Goal: Submit feedback/report problem: Submit feedback/report problem

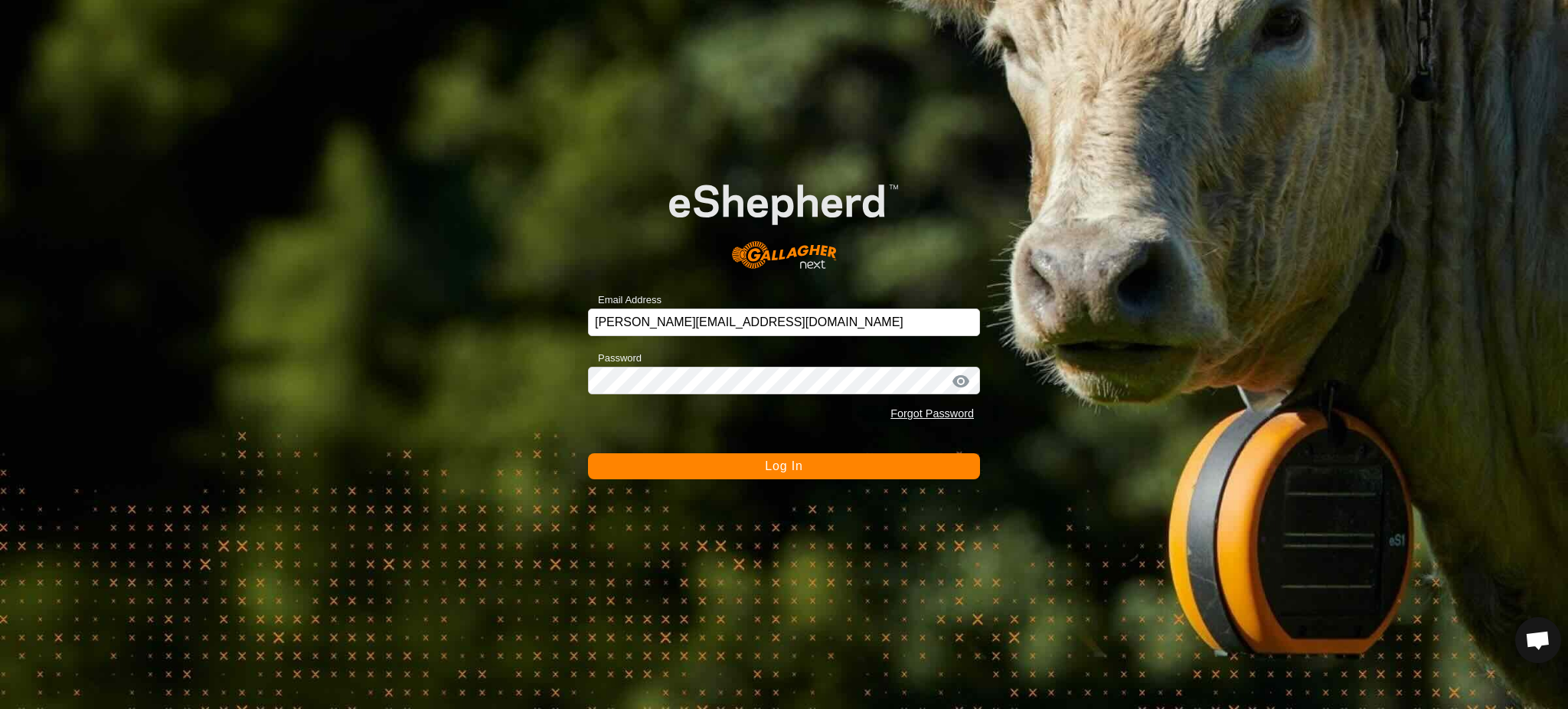
scroll to position [829, 0]
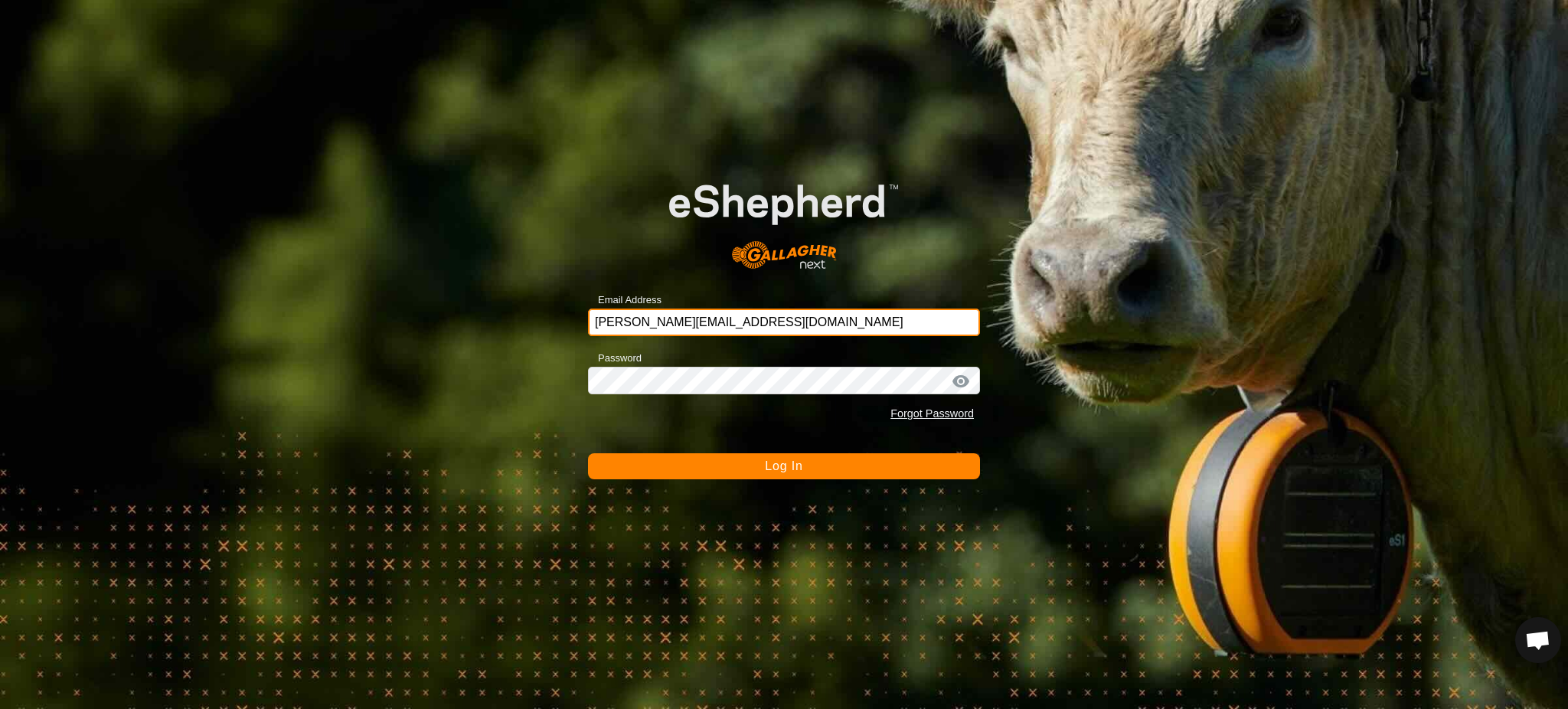
click at [620, 325] on input "[PERSON_NAME][EMAIL_ADDRESS][DOMAIN_NAME]" at bounding box center [783, 322] width 392 height 28
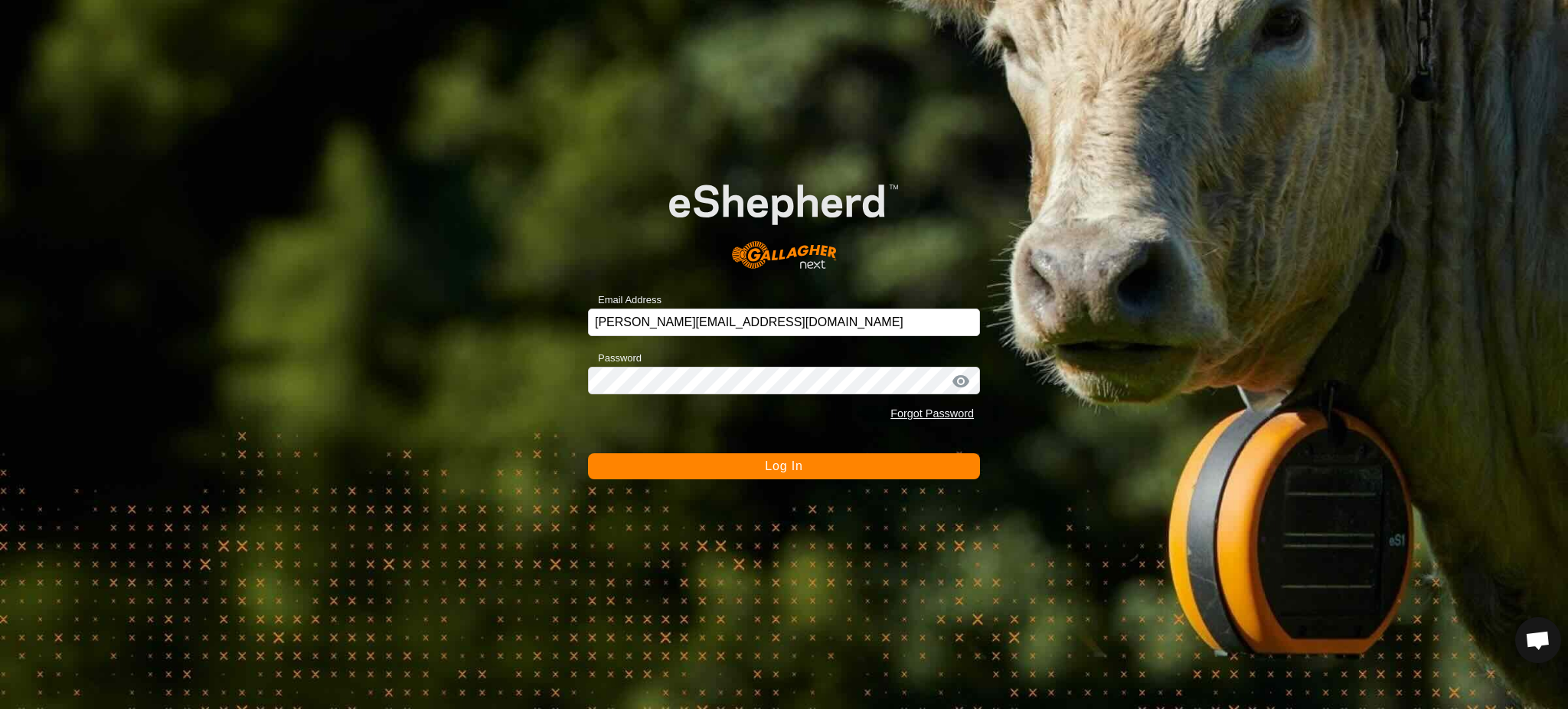
click at [774, 464] on span "Log In" at bounding box center [784, 466] width 38 height 13
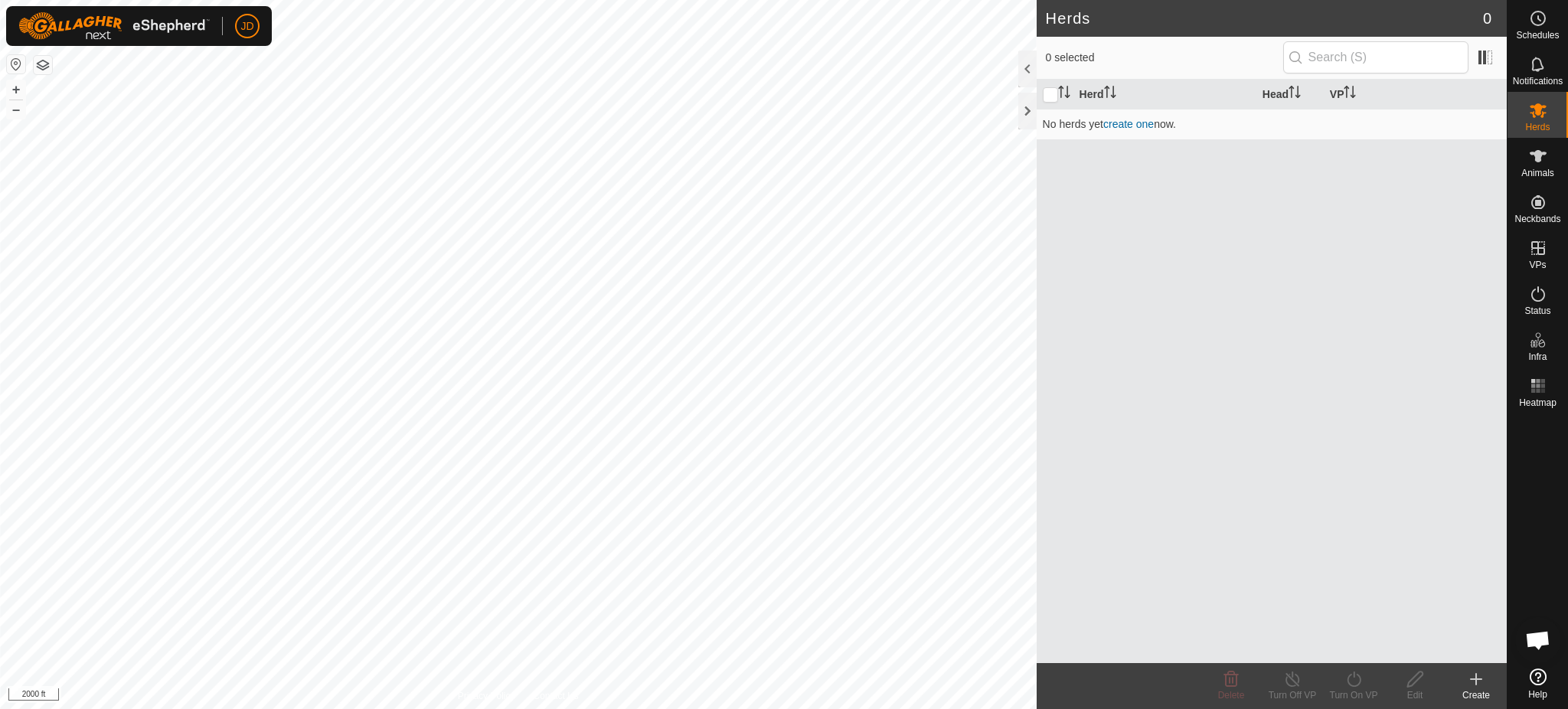
click at [1536, 646] on span "Open chat" at bounding box center [1537, 641] width 25 height 22
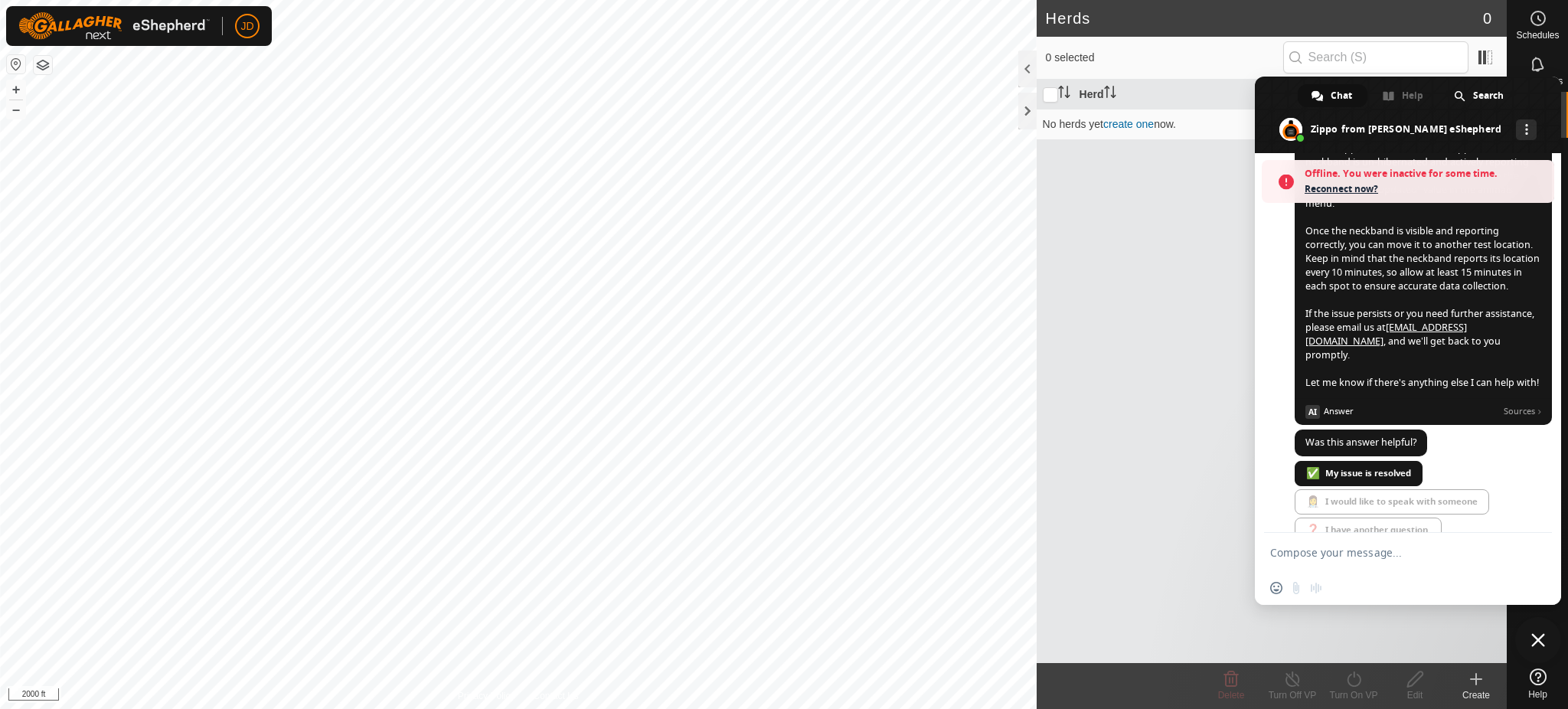
scroll to position [1558, 0]
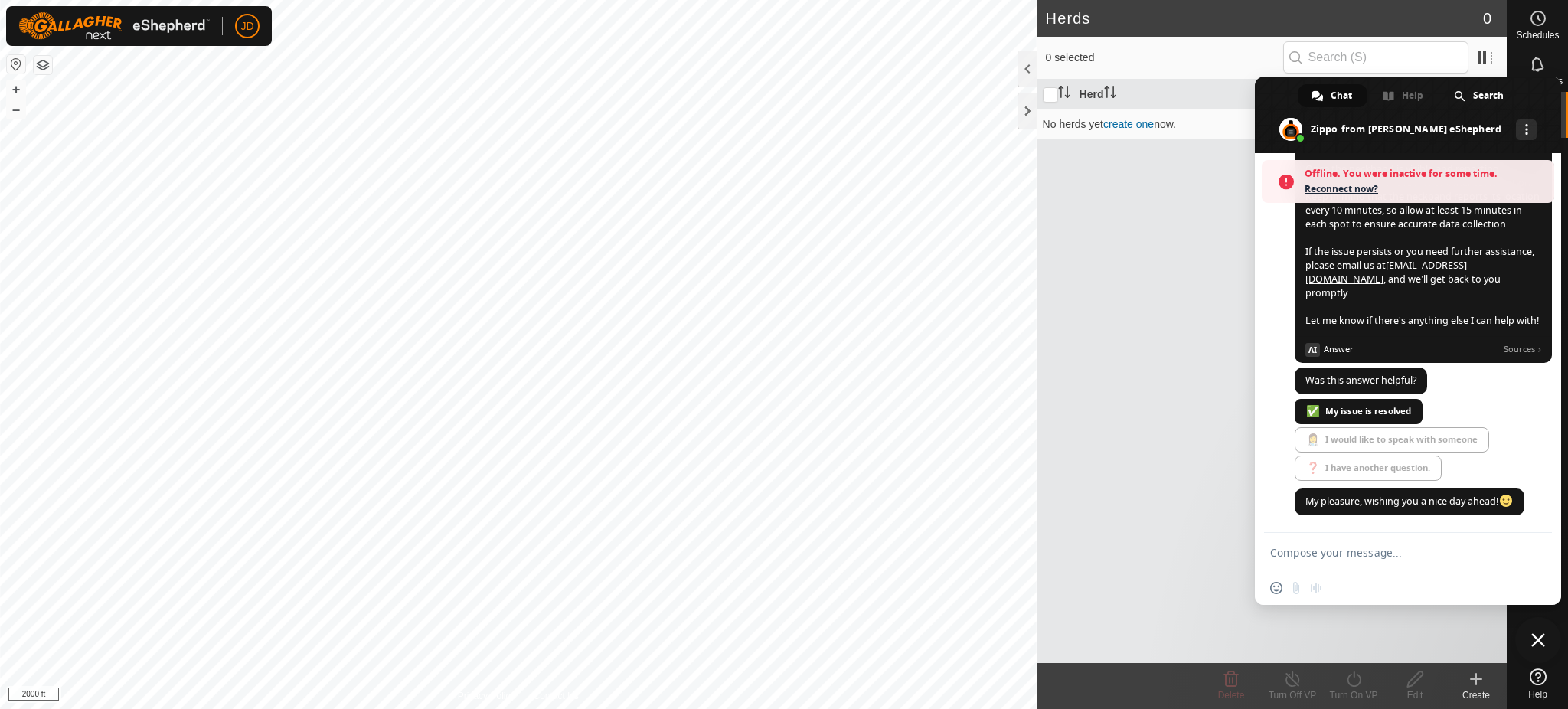
click at [1337, 94] on span "Chat" at bounding box center [1341, 95] width 22 height 23
click at [1375, 169] on span "Offline. You were inactive for some time." at bounding box center [1425, 173] width 242 height 15
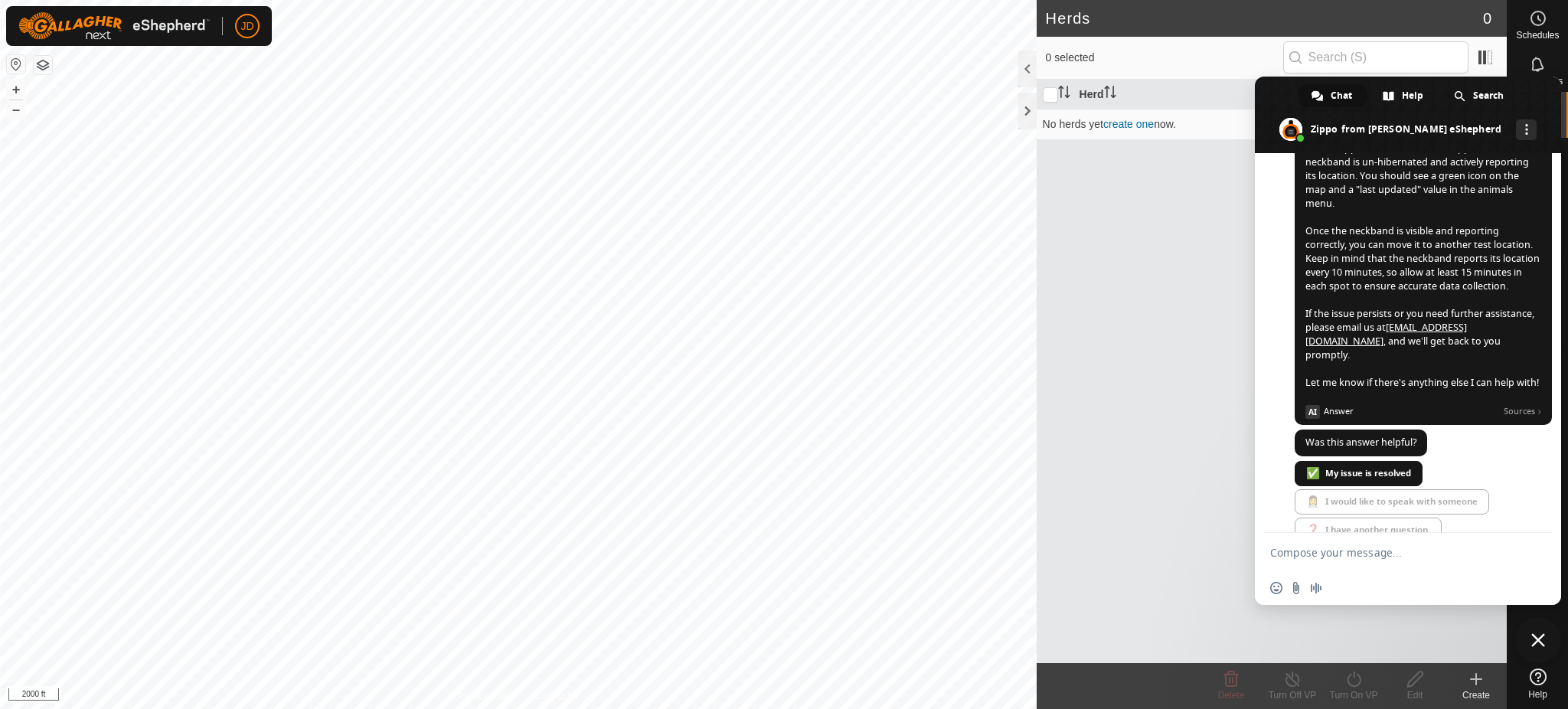
scroll to position [1508, 0]
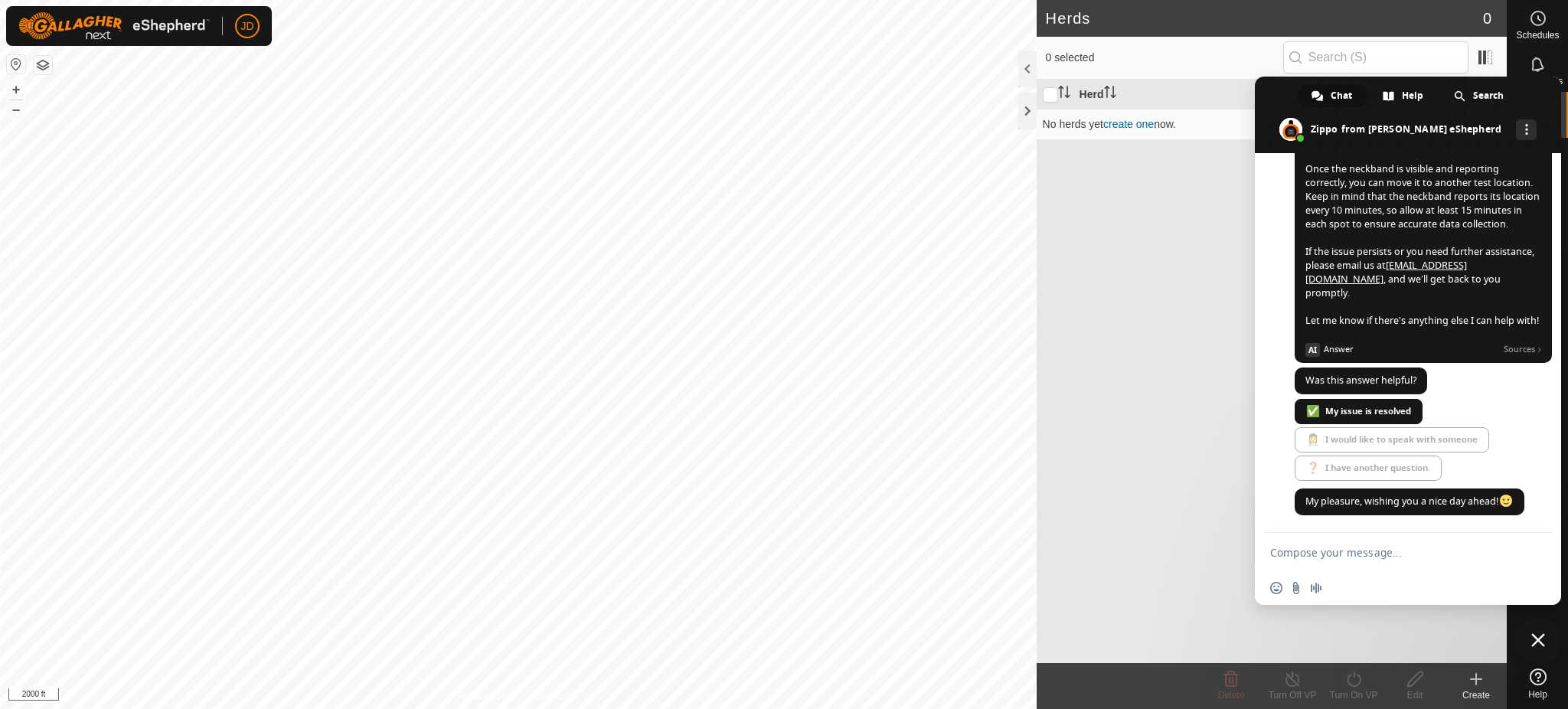
click at [1398, 527] on div "Zippo Bot My pleasure, wishing you a nice day ahead! 17 hours ago" at bounding box center [1422, 510] width 257 height 43
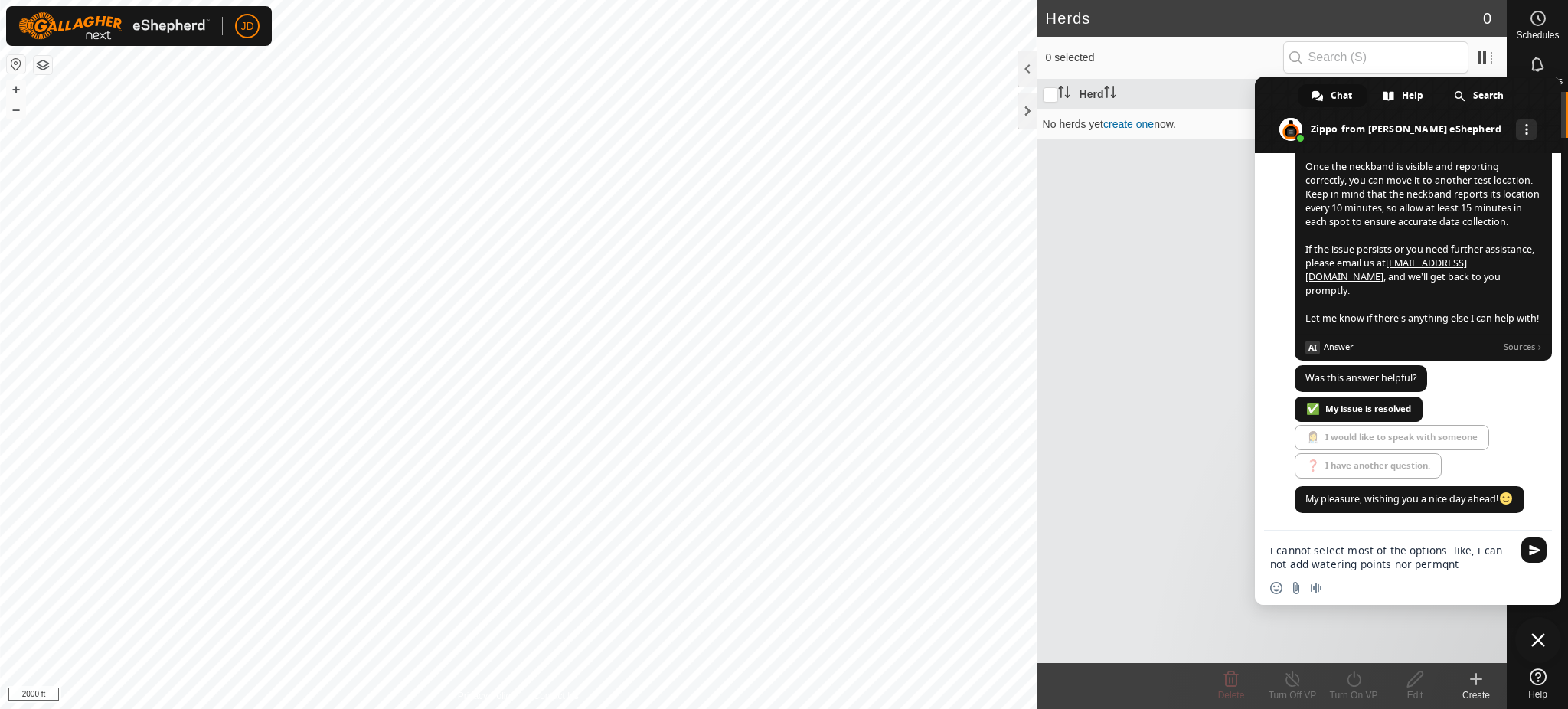
drag, startPoint x: 1436, startPoint y: 563, endPoint x: 1471, endPoint y: 569, distance: 35.5
click at [1471, 569] on textarea "i cannot select most of the options. like, i can not add watering points nor pe…" at bounding box center [1390, 557] width 242 height 28
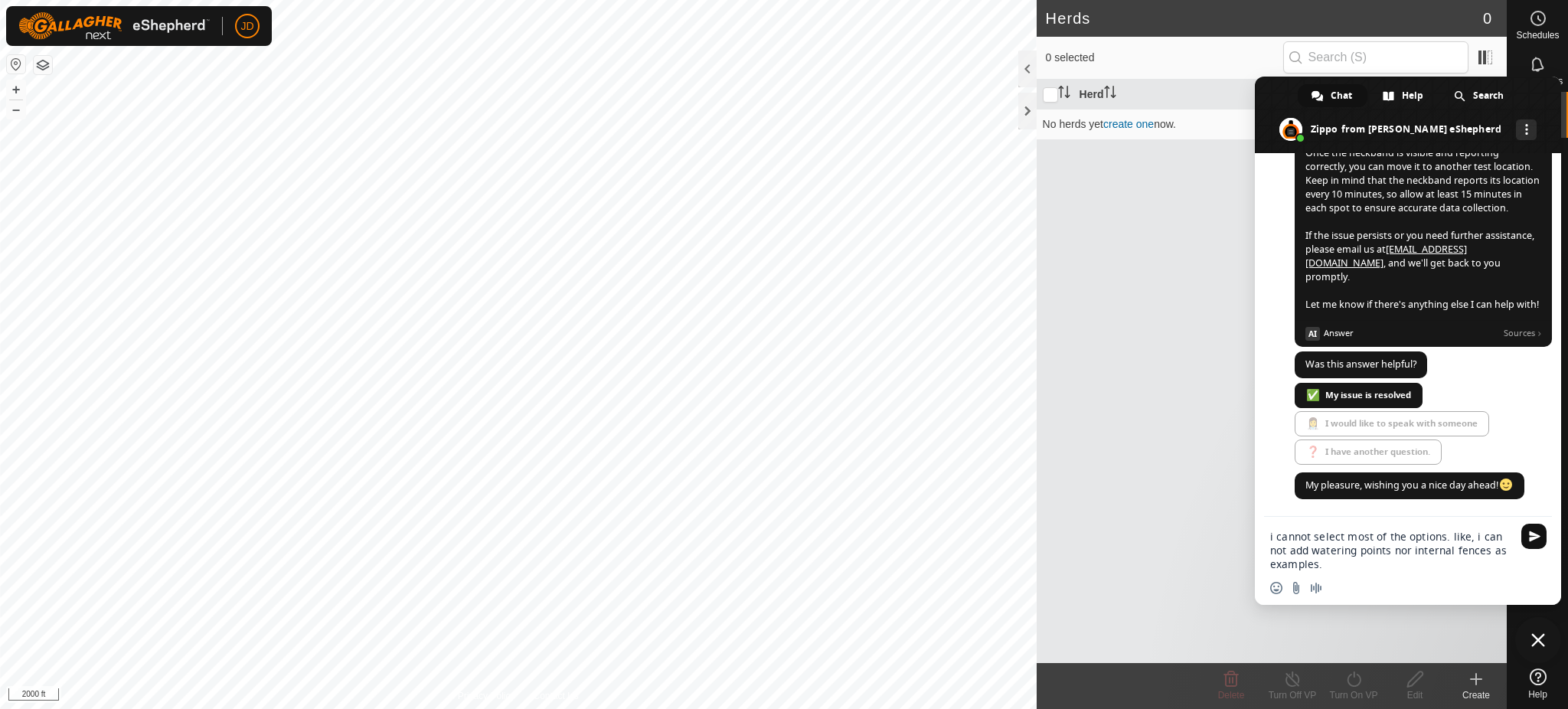
type textarea "i cannot select most of the options. like, i can not add watering points nor in…"
click at [1534, 540] on span "Send" at bounding box center [1534, 536] width 12 height 12
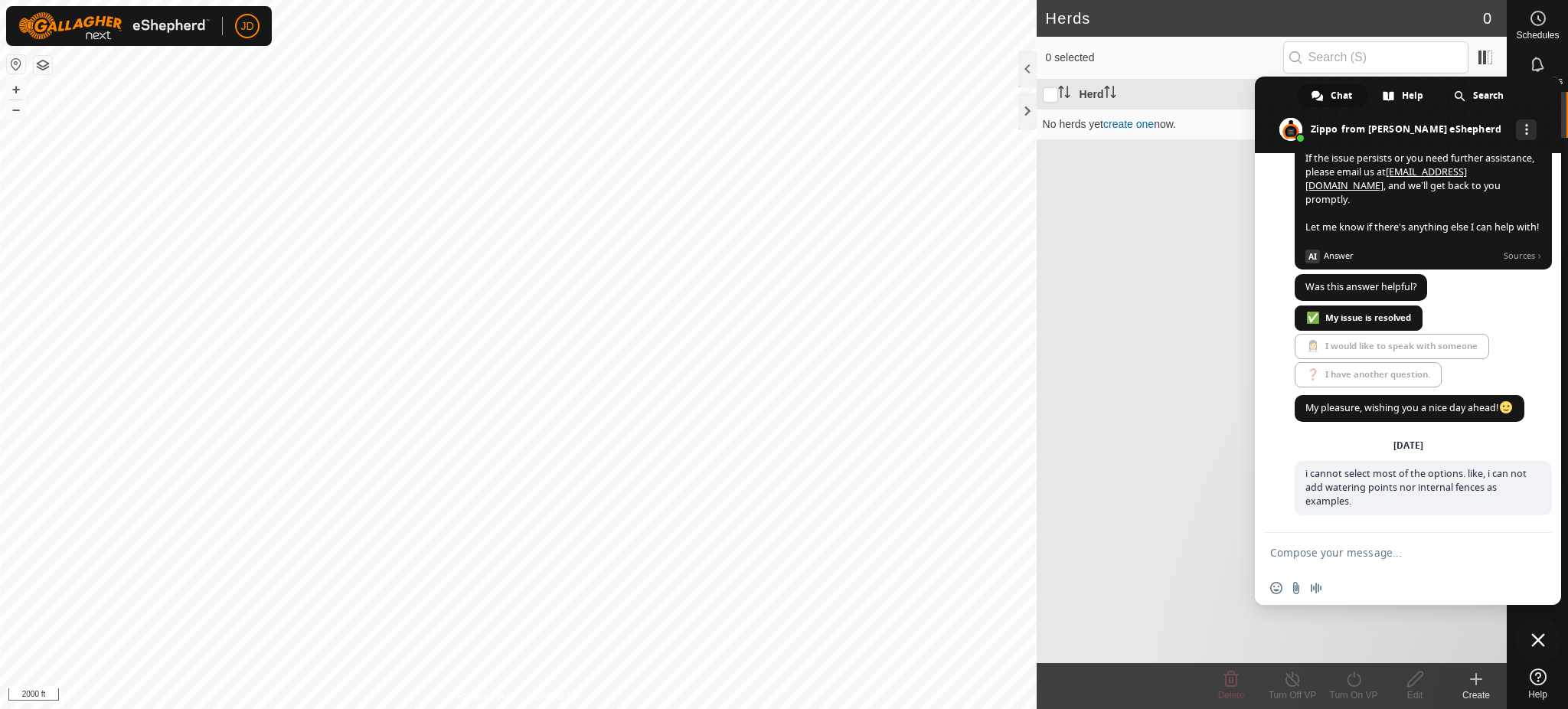
scroll to position [1601, 0]
click at [1215, 288] on div "Herd Head VP No herds yet create one now." at bounding box center [1272, 370] width 470 height 583
click at [1022, 101] on div at bounding box center [1027, 111] width 18 height 37
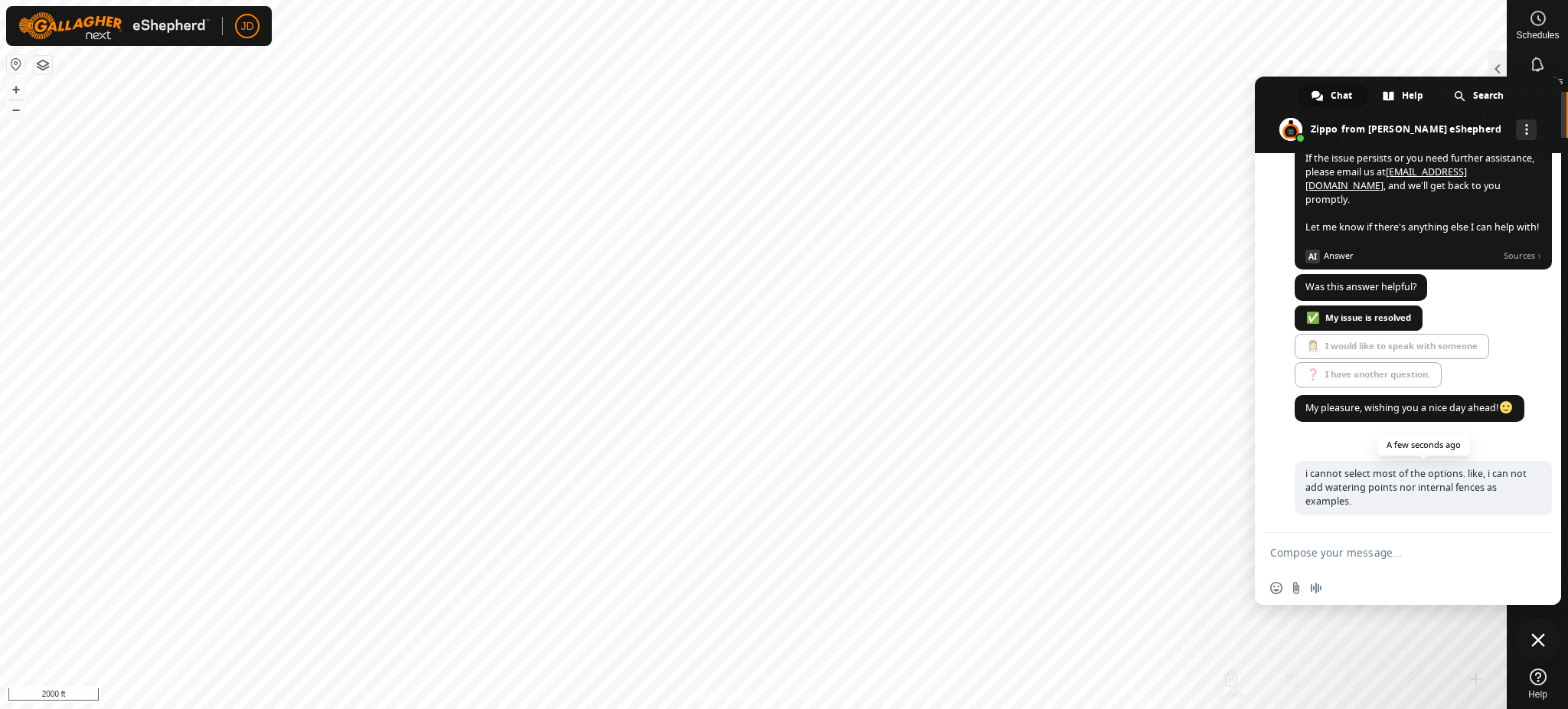
click at [1366, 504] on span "i cannot select most of the options. like, i can not add watering points nor in…" at bounding box center [1422, 487] width 257 height 54
drag, startPoint x: 1364, startPoint y: 503, endPoint x: 1329, endPoint y: 460, distance: 55.4
click at [1329, 460] on div "[DATE] i cannot select most of the options. like, i can not add watering points…" at bounding box center [1422, 486] width 257 height 94
drag, startPoint x: 1355, startPoint y: 501, endPoint x: 1287, endPoint y: 463, distance: 77.9
click at [1287, 463] on div "[PERSON_NAME] eShepherd Hello! How can I help you? [DATE] why can't i see in "U…" at bounding box center [1408, 342] width 306 height 379
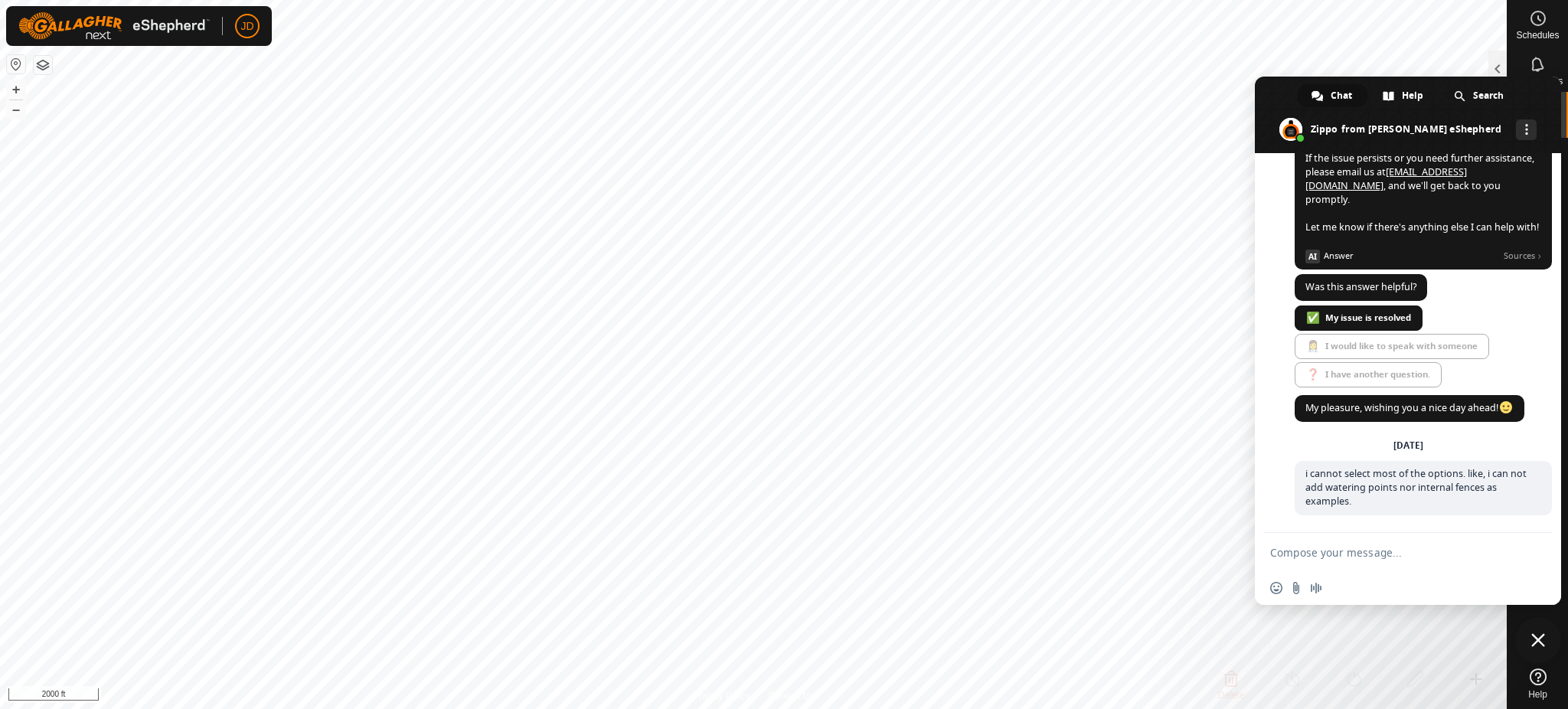
click at [1534, 641] on span "Close chat" at bounding box center [1537, 639] width 14 height 14
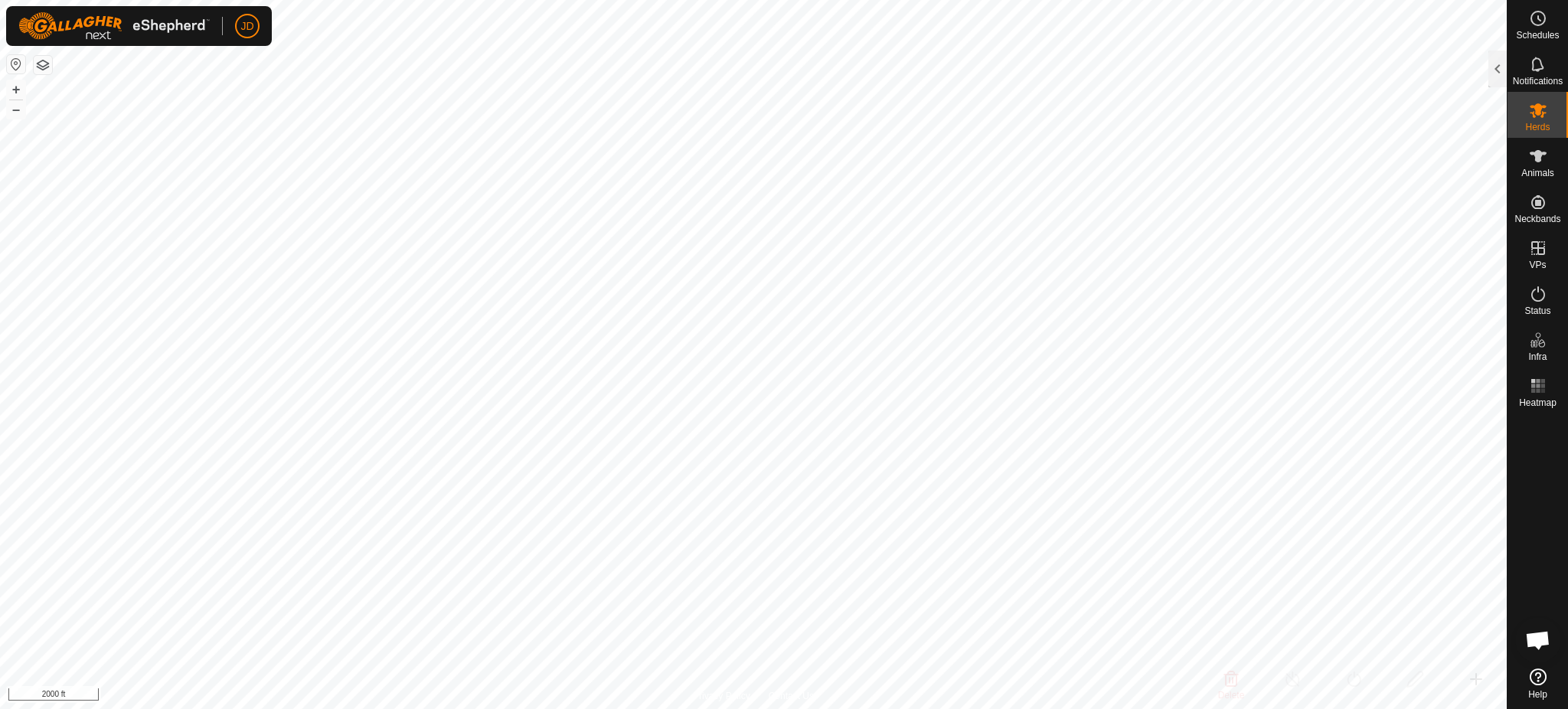
click at [1534, 641] on span "Open chat" at bounding box center [1537, 641] width 25 height 22
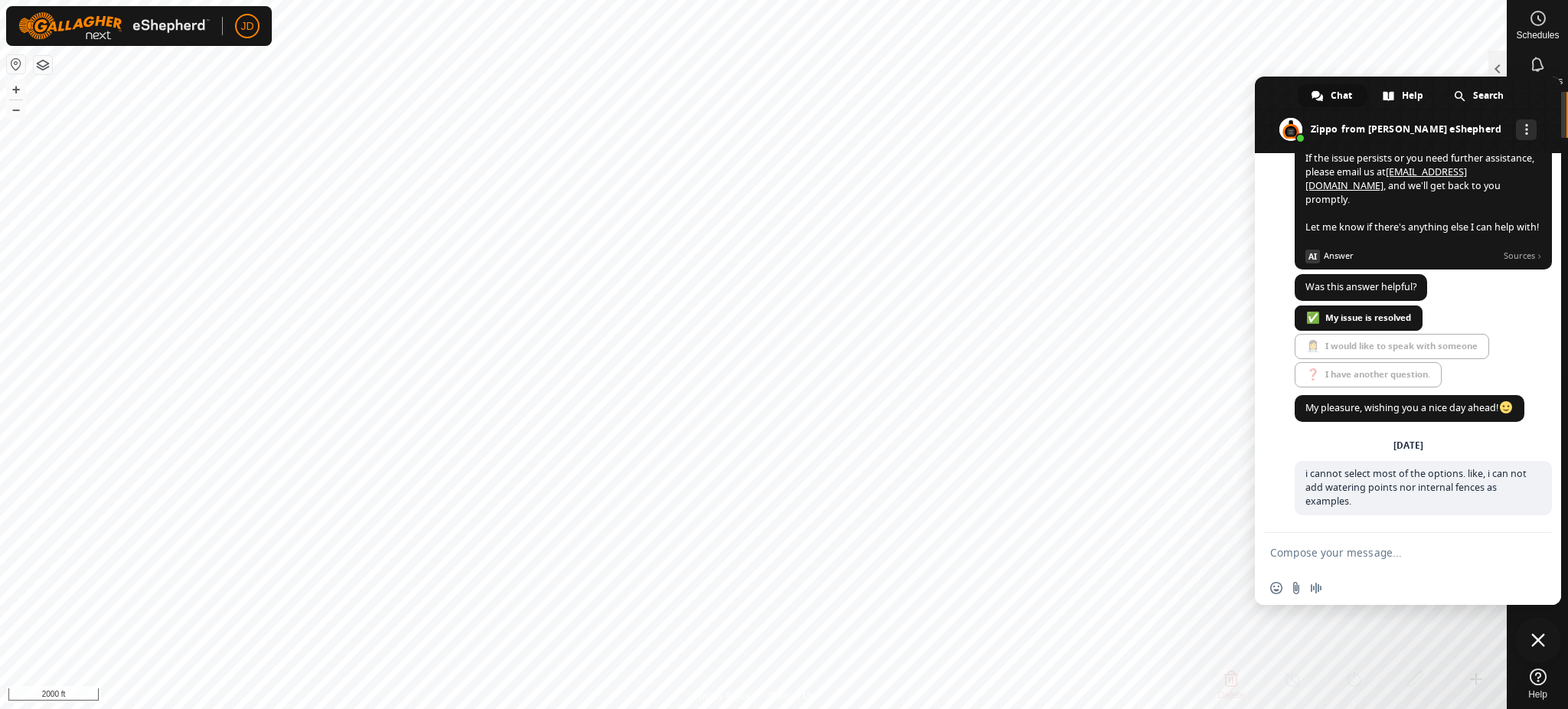
click at [1534, 641] on span "Close chat" at bounding box center [1537, 639] width 14 height 14
